Goal: Task Accomplishment & Management: Use online tool/utility

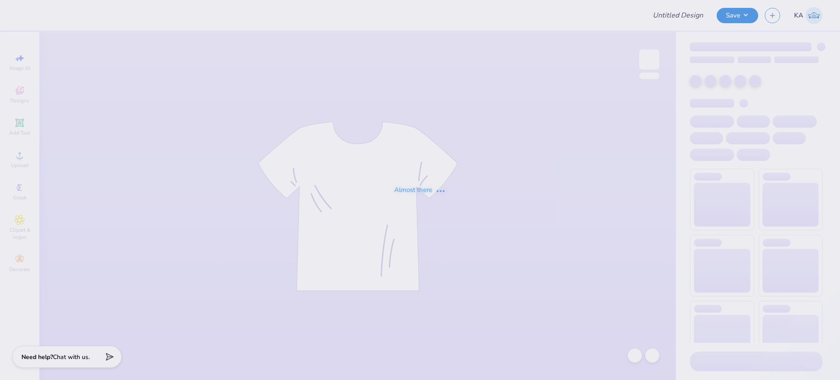
type input "ash"
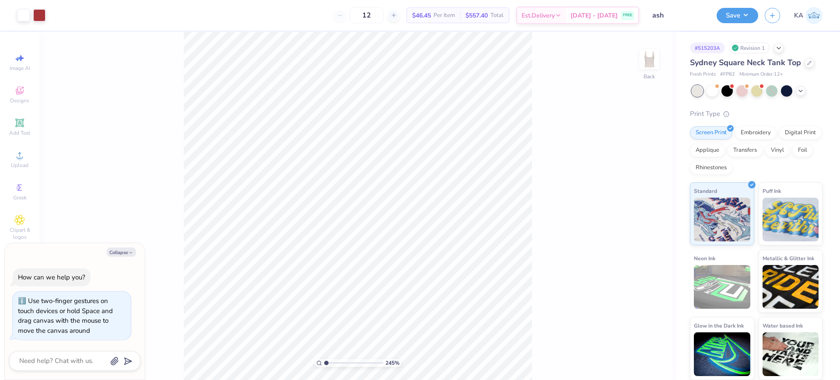
type input "2.45"
type textarea "x"
type input "2.08"
click at [332, 365] on input "range" at bounding box center [353, 363] width 59 height 8
type textarea "x"
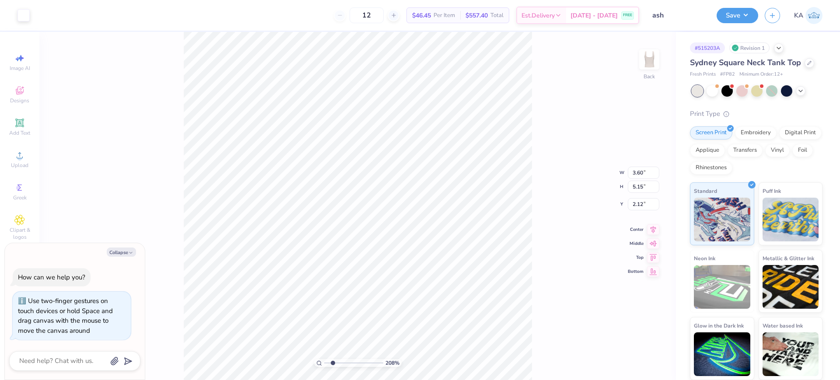
type input "6.63"
type input "3.69"
type input "2.81"
type textarea "x"
type input "2.00"
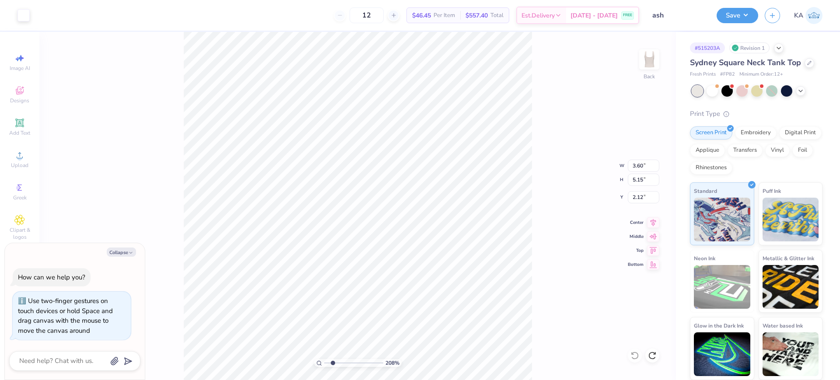
type textarea "x"
type input "6.63"
type input "3.69"
type input "2.81"
click at [511, 380] on html "Art colors 12 $46.45 Per Item $557.40 Total Est. Delivery [DATE] - [DATE] FREE …" at bounding box center [420, 190] width 840 height 380
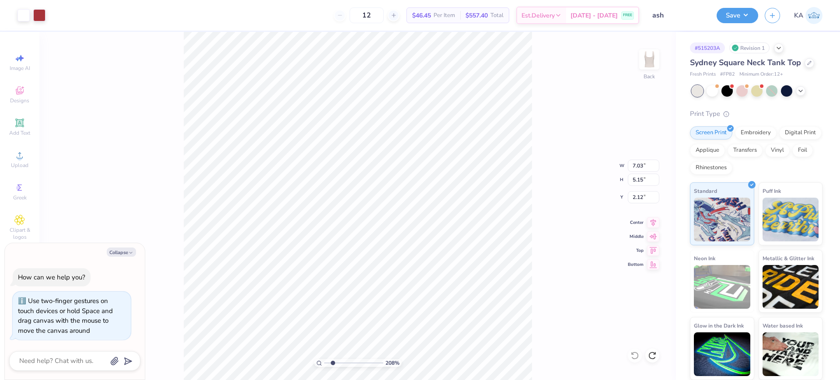
type textarea "x"
type input "3.60"
type textarea "x"
type input "7.03"
type input "0.83"
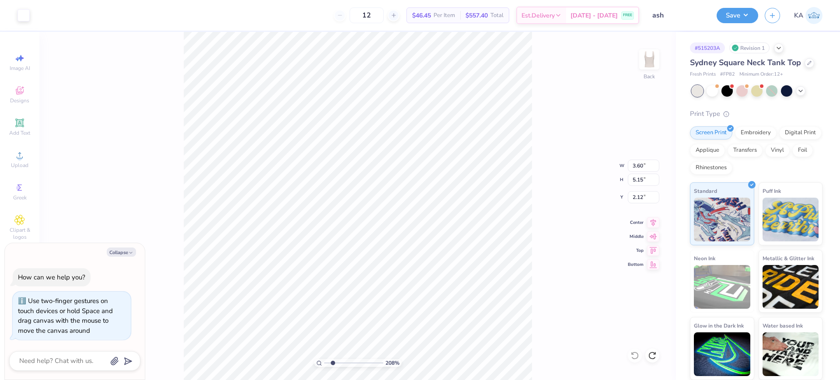
type input "3.74"
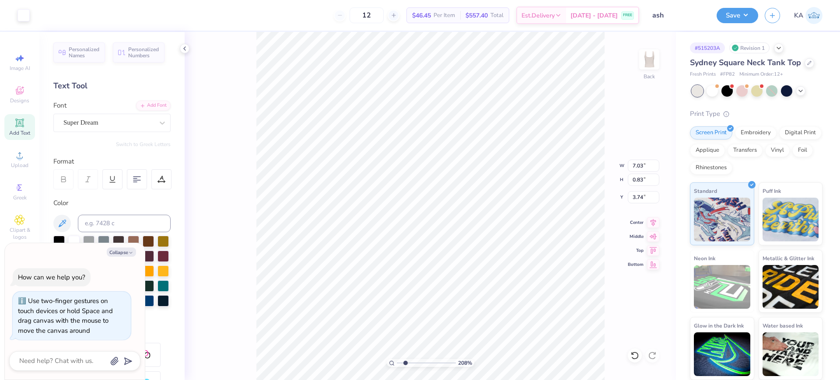
type textarea "x"
type input "6.63"
type input "3.69"
type input "2.81"
type textarea "x"
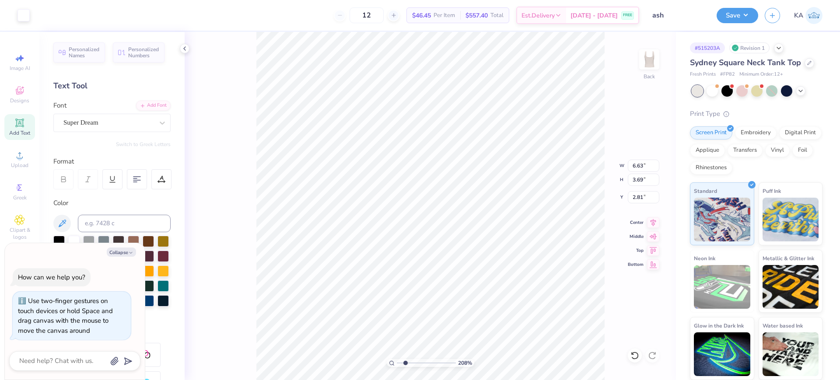
type input "7.03"
type input "0.83"
type input "3.74"
type textarea "x"
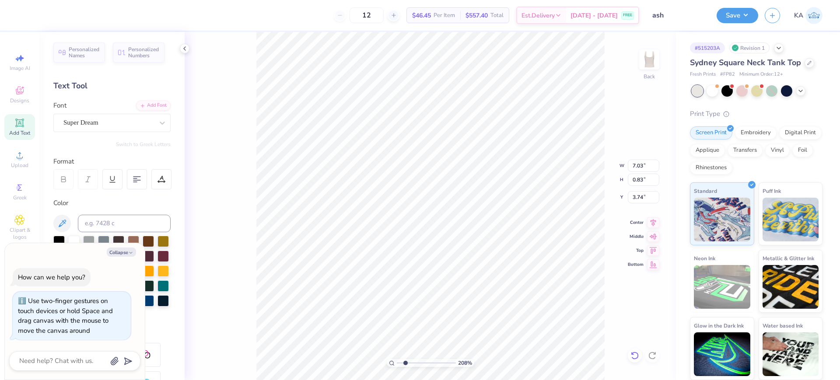
type textarea "CHARLESTON™"
click at [637, 357] on icon at bounding box center [634, 355] width 9 height 9
type textarea "x"
type input "0.76"
type input "3.78"
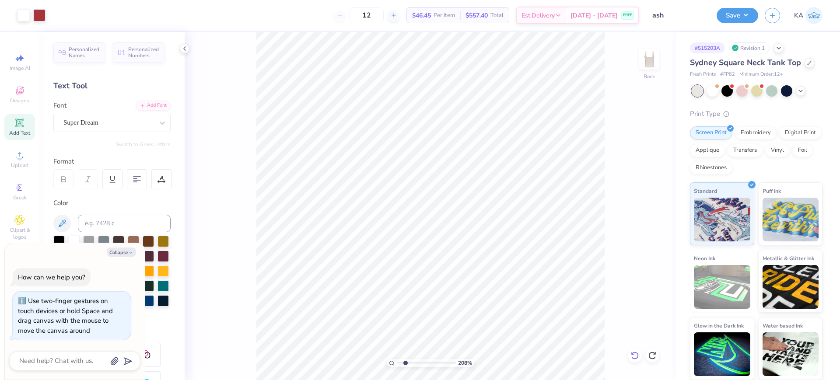
click at [637, 352] on icon at bounding box center [634, 355] width 9 height 9
click at [637, 352] on div "208 % Back" at bounding box center [430, 206] width 491 height 348
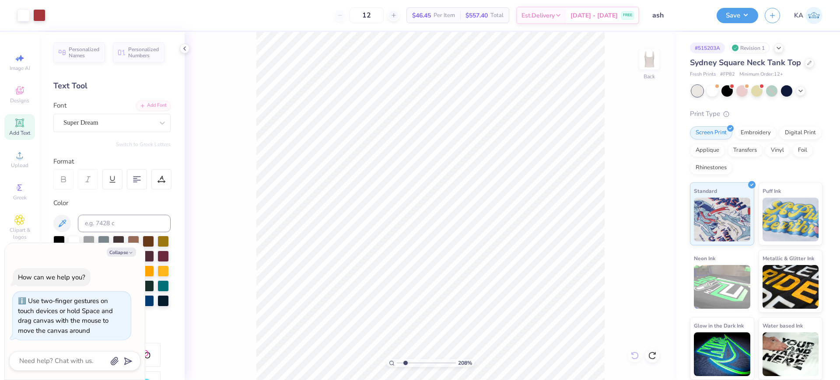
click at [637, 352] on div "208 % Back" at bounding box center [430, 206] width 491 height 348
click at [636, 360] on div "208 % Back" at bounding box center [430, 206] width 491 height 348
click at [15, 128] on icon at bounding box center [19, 123] width 10 height 10
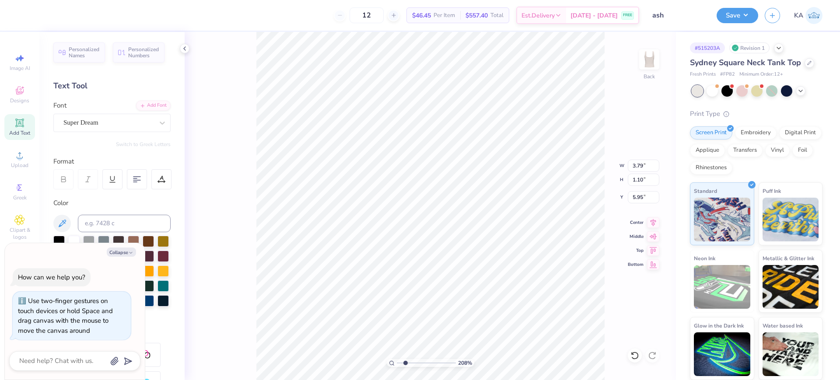
type textarea "x"
type input "6.72"
type textarea "x"
type textarea "™"
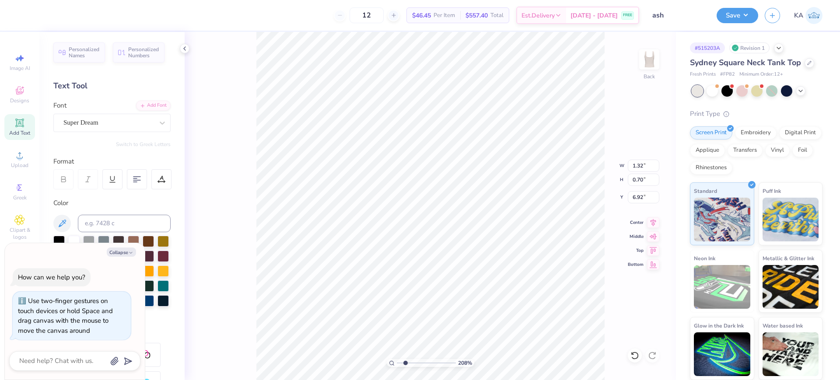
type textarea "x"
type input "0.51"
type input "0.27"
type textarea "x"
type input "6.41"
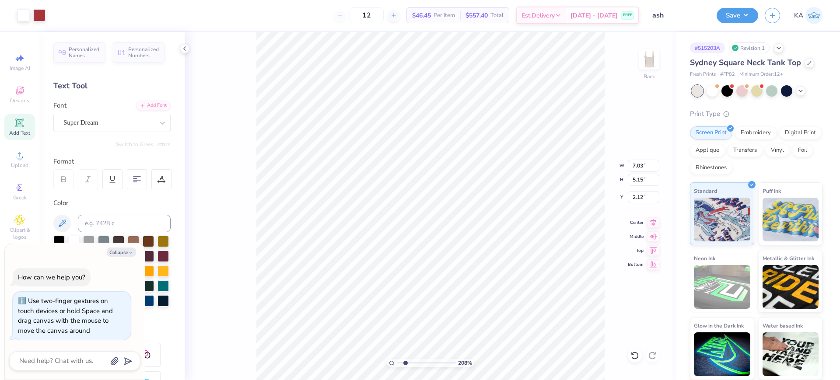
type input "4.70"
type textarea "x"
type input "3.71"
drag, startPoint x: 405, startPoint y: 360, endPoint x: 414, endPoint y: 364, distance: 9.6
type input "3.57"
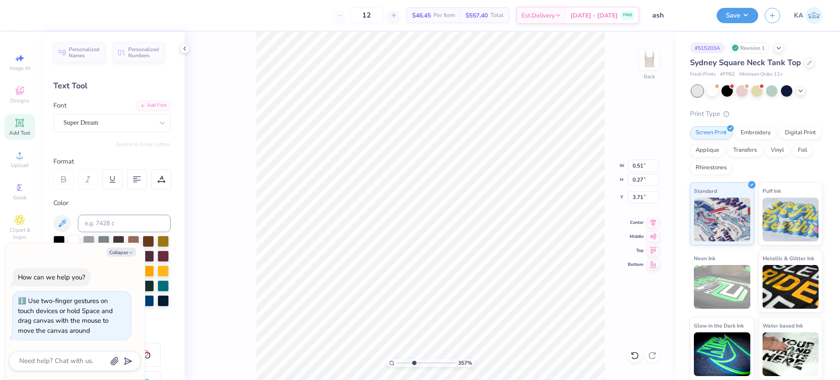
click at [414, 364] on input "range" at bounding box center [426, 363] width 59 height 8
type textarea "x"
type input "3.28"
type input "4.70"
type input "2.12"
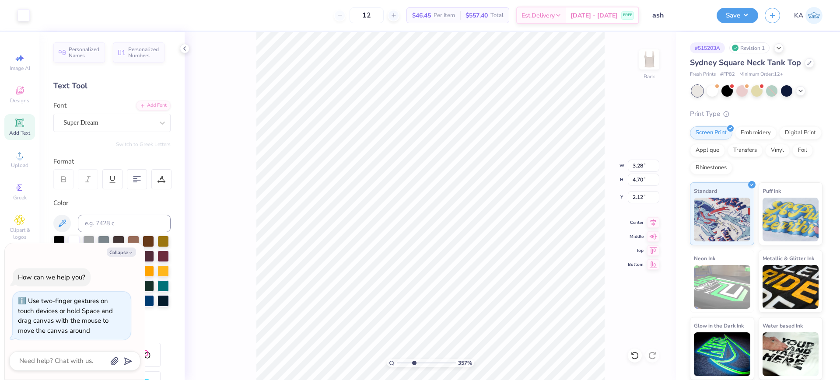
type textarea "x"
drag, startPoint x: 413, startPoint y: 364, endPoint x: 401, endPoint y: 362, distance: 12.0
click at [401, 362] on input "range" at bounding box center [426, 363] width 59 height 8
drag, startPoint x: 400, startPoint y: 364, endPoint x: 407, endPoint y: 364, distance: 7.0
type input "2.38"
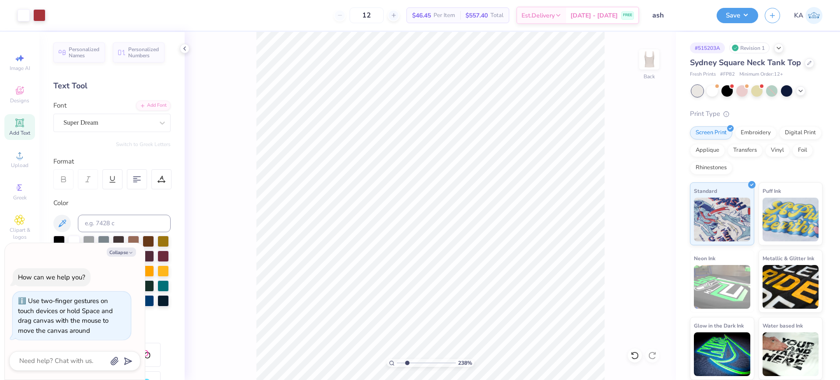
click at [407, 364] on input "range" at bounding box center [426, 363] width 59 height 8
type textarea "x"
type input "3.60"
type textarea "x"
type input "0.38"
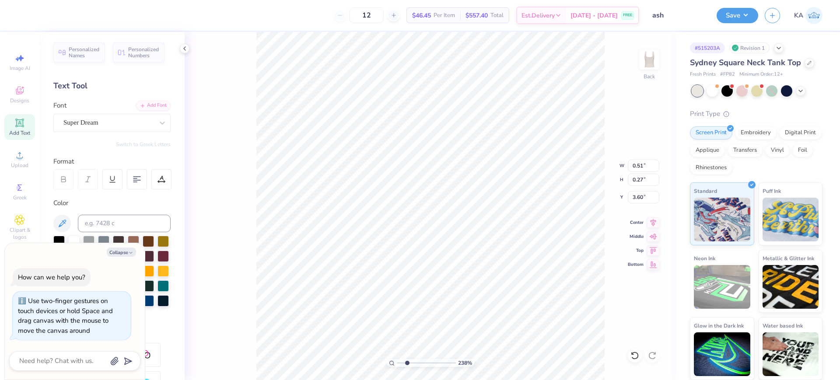
type input "0.20"
type textarea "x"
type input "0.45"
type input "0.24"
drag, startPoint x: 406, startPoint y: 362, endPoint x: 367, endPoint y: 360, distance: 39.0
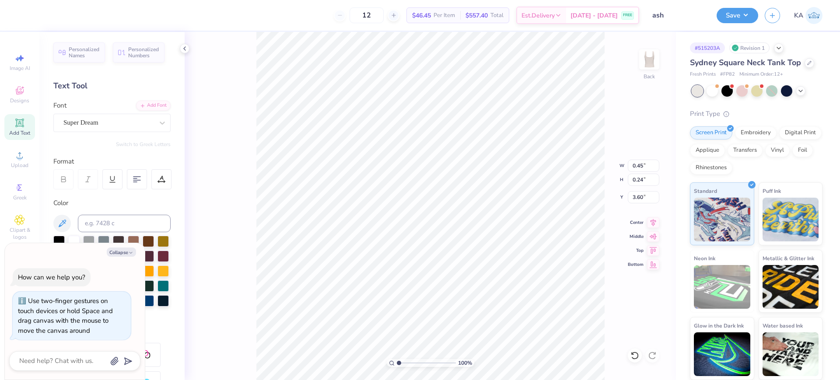
type input "1"
click at [397, 360] on input "range" at bounding box center [426, 363] width 59 height 8
click at [645, 166] on input "6.86" at bounding box center [643, 166] width 31 height 12
drag, startPoint x: 651, startPoint y: 166, endPoint x: 621, endPoint y: 167, distance: 29.8
click at [621, 167] on div "100 % Back W 6.86 6.86 " H 4.70 4.70 " Y 2.12 2.12 " Center Middle Top Bottom" at bounding box center [430, 206] width 491 height 348
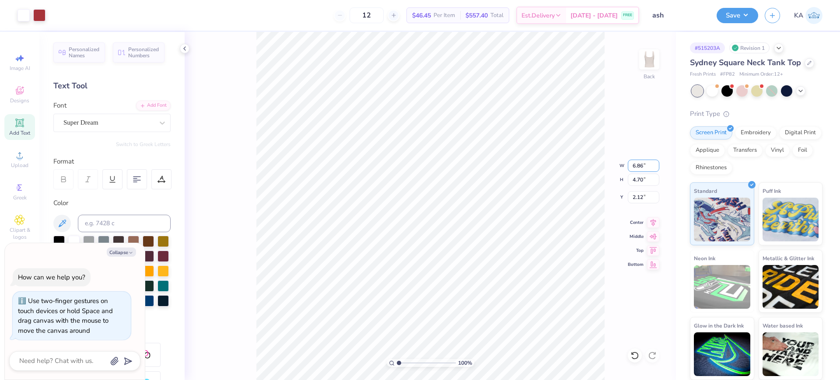
drag, startPoint x: 645, startPoint y: 165, endPoint x: 625, endPoint y: 164, distance: 20.1
click at [625, 164] on div "100 % Back W 6.86 6.86 " H 4.70 4.70 " Y 2.12 2.12 " Center Middle Top Bottom" at bounding box center [430, 206] width 491 height 348
type textarea "x"
click at [642, 166] on input "6.86" at bounding box center [643, 166] width 31 height 12
type input "7"
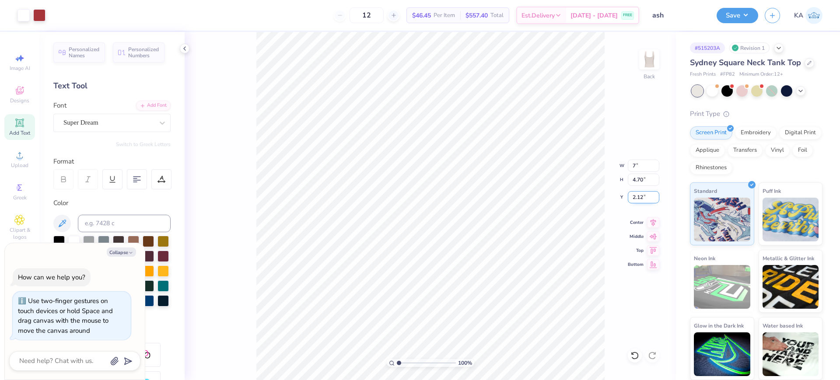
type textarea "x"
type input "7.00"
type input "4.80"
click at [631, 199] on input "2.07" at bounding box center [643, 197] width 31 height 12
drag, startPoint x: 646, startPoint y: 197, endPoint x: 629, endPoint y: 197, distance: 17.5
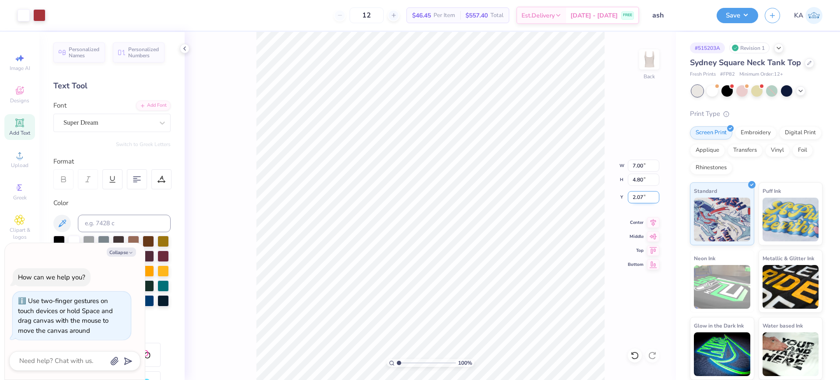
click at [629, 197] on input "2.07" at bounding box center [643, 197] width 31 height 12
type input "2"
type textarea "x"
type input "2.00"
drag, startPoint x: 647, startPoint y: 198, endPoint x: 618, endPoint y: 197, distance: 29.3
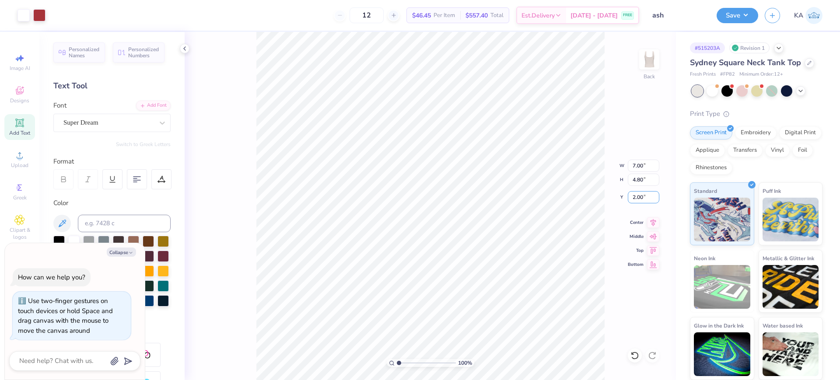
click at [615, 198] on div "100 % Back W 7.00 7.00 " H 4.80 4.80 " Y 2.00 2.00 " Center Middle Top Bottom" at bounding box center [430, 206] width 491 height 348
drag, startPoint x: 641, startPoint y: 199, endPoint x: 624, endPoint y: 199, distance: 16.6
click at [624, 199] on div "100 % Back W 7.00 7.00 " H 4.80 4.80 " Y 2.00 2.00 " Center Middle Top Bottom" at bounding box center [430, 206] width 491 height 348
type textarea "x"
click at [639, 197] on input "2.00" at bounding box center [643, 197] width 31 height 12
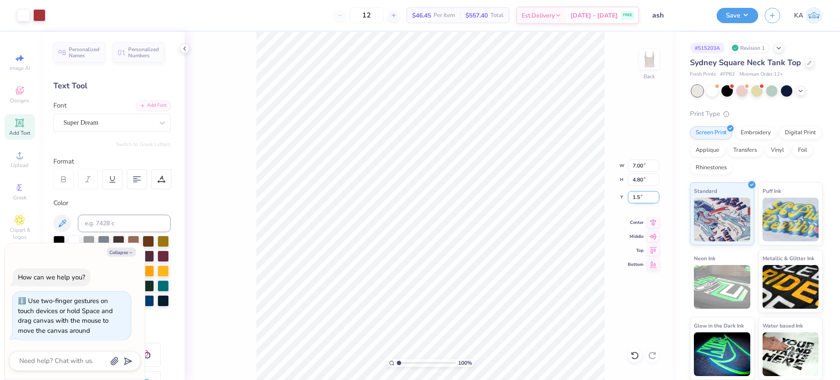
type input "1.5"
type textarea "x"
type input "1.50"
click at [752, 14] on button "Save" at bounding box center [738, 14] width 42 height 15
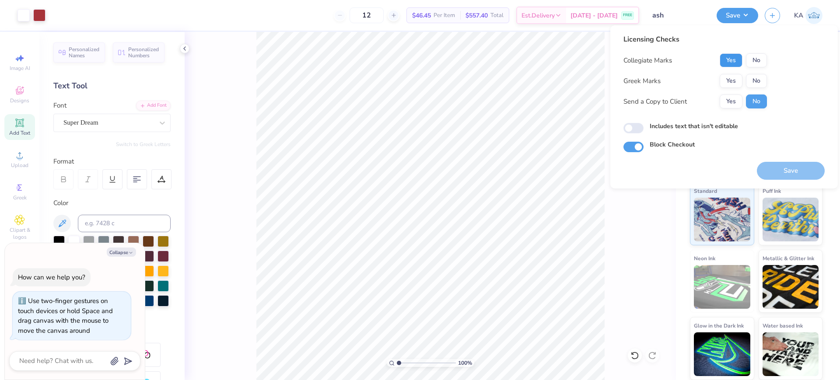
click at [725, 64] on button "Yes" at bounding box center [731, 60] width 23 height 14
click at [749, 80] on button "No" at bounding box center [756, 81] width 21 height 14
click at [787, 166] on button "Save" at bounding box center [791, 171] width 68 height 18
type textarea "x"
